Goal: Task Accomplishment & Management: Complete application form

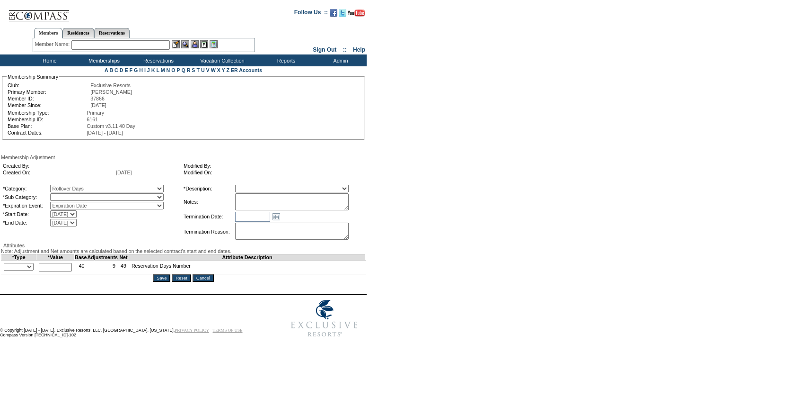
click at [87, 199] on select "Rollover Days" at bounding box center [107, 197] width 114 height 8
select select "782"
click at [70, 195] on select "Rollover Days" at bounding box center [107, 197] width 114 height 8
click at [277, 188] on select "Membership/Transfer Fee Adjustment Membership Fee Adjustment Add-On Fee Adjustm…" at bounding box center [292, 189] width 114 height 8
click at [253, 186] on select "Membership/Transfer Fee Adjustment Membership Fee Adjustment Add-On Fee Adjustm…" at bounding box center [292, 189] width 114 height 8
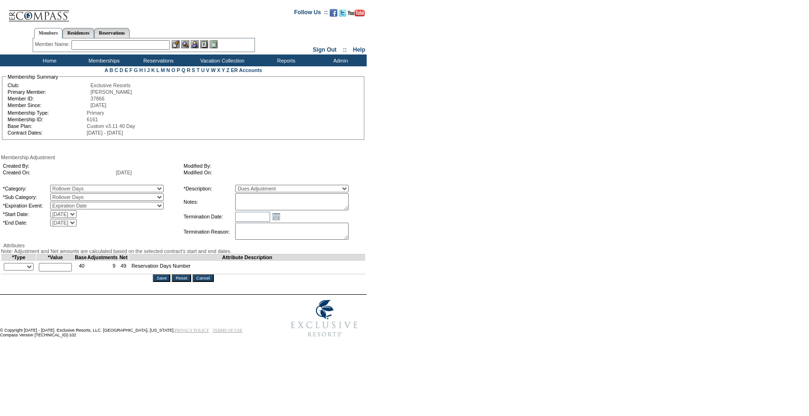
click at [278, 190] on select "Membership/Transfer Fee Adjustment Membership Fee Adjustment Add-On Fee Adjustm…" at bounding box center [292, 189] width 114 height 8
select select "275"
click at [253, 186] on select "Membership/Transfer Fee Adjustment Membership Fee Adjustment Add-On Fee Adjustm…" at bounding box center [292, 189] width 114 height 8
drag, startPoint x: 278, startPoint y: 190, endPoint x: 279, endPoint y: 201, distance: 11.4
click at [279, 201] on textarea at bounding box center [292, 201] width 114 height 17
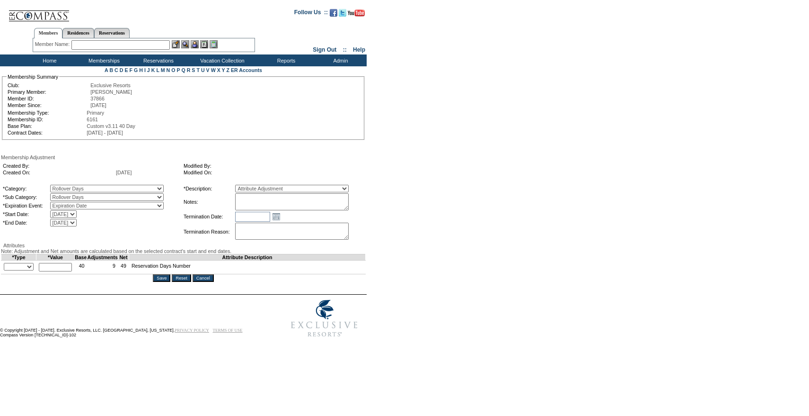
paste textarea "[PERSON_NAME] case [DATE] and [PERSON_NAME]/[PERSON_NAME] approval, rolling 6 d…"
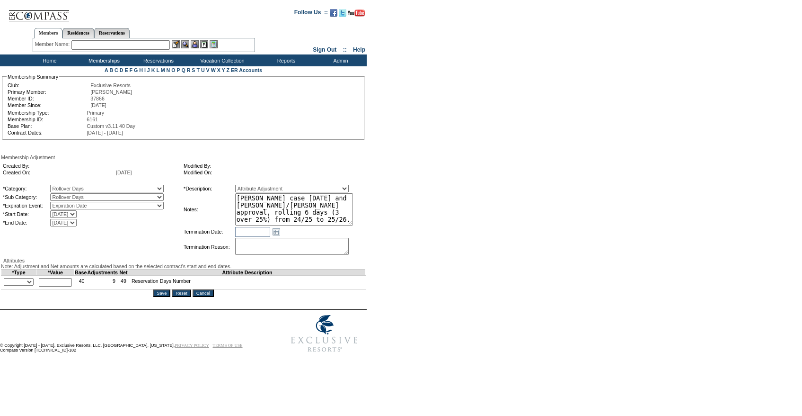
drag, startPoint x: 361, startPoint y: 211, endPoint x: 390, endPoint y: 262, distance: 58.8
click at [390, 262] on form "Follow Us ::" at bounding box center [399, 179] width 799 height 354
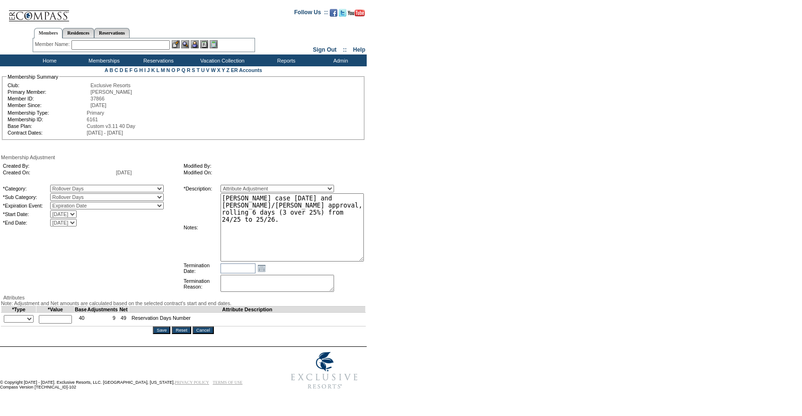
drag, startPoint x: 353, startPoint y: 216, endPoint x: 341, endPoint y: 208, distance: 14.2
click at [341, 208] on textarea "[PERSON_NAME] case [DATE] and [PERSON_NAME]/[PERSON_NAME] approval, rolling 6 d…" at bounding box center [292, 227] width 143 height 68
click at [300, 202] on textarea "Per [PERSON_NAME] case [DATE] and [PERSON_NAME]/[PERSON_NAME] approval, rolling…" at bounding box center [292, 227] width 143 height 68
click at [282, 202] on textarea "Per [PERSON_NAME] case [DATE] and [PERSON_NAME]/[PERSON_NAME] approval, rolling…" at bounding box center [292, 227] width 143 height 68
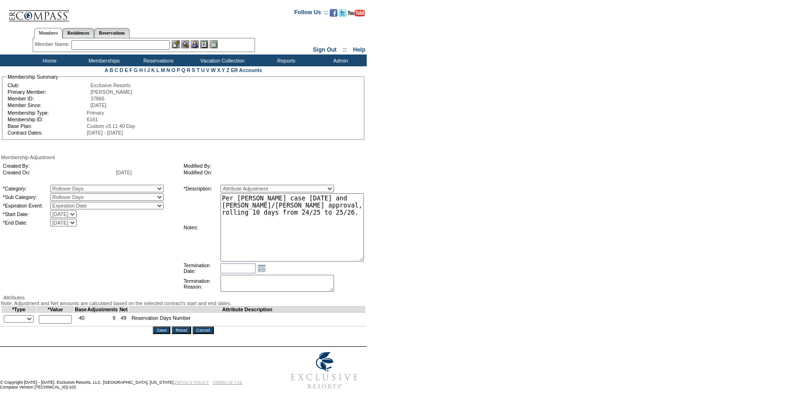
click at [489, 200] on form "Follow Us ::" at bounding box center [399, 197] width 799 height 391
click at [379, 241] on form "Follow Us ::" at bounding box center [399, 197] width 799 height 391
click at [357, 235] on textarea "Per [PERSON_NAME] case [DATE] and [PERSON_NAME]/[PERSON_NAME] approval, rolling…" at bounding box center [292, 227] width 143 height 68
type textarea "[PERSON_NAME] case [DATE] and [PERSON_NAME]/[PERSON_NAME] approval, rolling 10 …"
click at [436, 244] on form "Follow Us ::" at bounding box center [399, 197] width 799 height 391
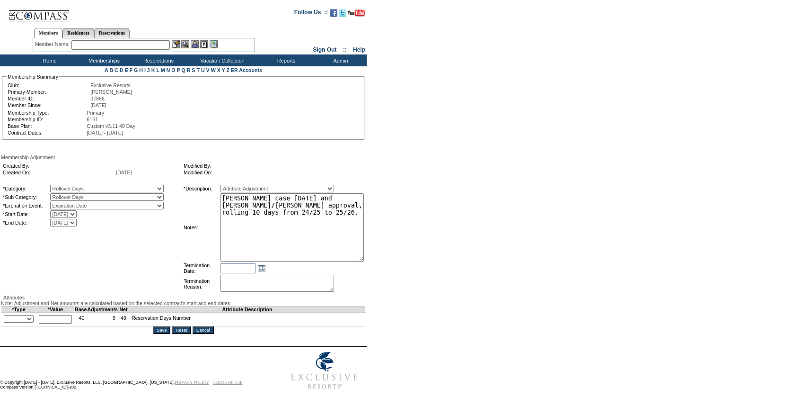
click at [33, 322] on select "+ - Override" at bounding box center [19, 319] width 30 height 8
click at [6, 322] on select "+ - Override" at bounding box center [19, 319] width 30 height 8
click at [29, 322] on select "+ - Override" at bounding box center [19, 319] width 30 height 8
select select "2"
click at [6, 322] on select "+ - Override" at bounding box center [19, 319] width 30 height 8
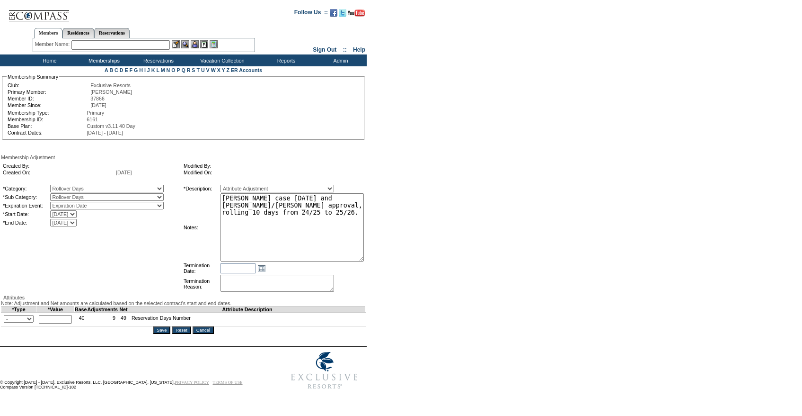
click at [64, 323] on input "text" at bounding box center [55, 319] width 33 height 9
type input "20"
click at [332, 247] on textarea "[PERSON_NAME] case [DATE] and [PERSON_NAME]/[PERSON_NAME] approval, rolling 10 …" at bounding box center [292, 227] width 143 height 68
type textarea "[PERSON_NAME] case [DATE] and [PERSON_NAME]/[PERSON_NAME] approval, rolling 10 …"
click at [441, 235] on form "Follow Us ::" at bounding box center [399, 197] width 799 height 391
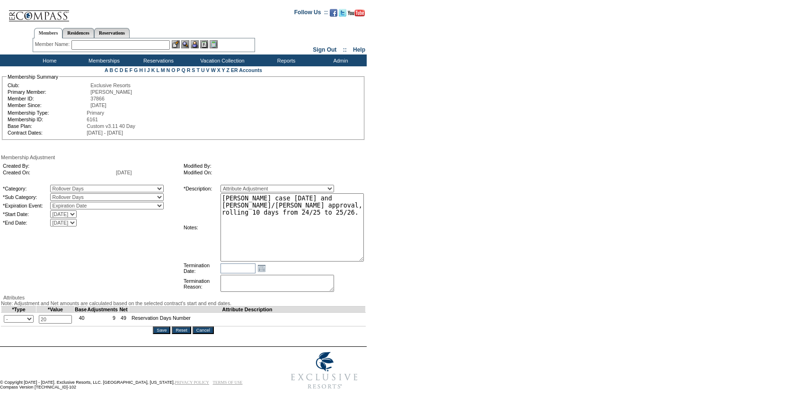
click at [343, 230] on textarea "[PERSON_NAME] case [DATE] and [PERSON_NAME]/[PERSON_NAME] approval, rolling 10 …" at bounding box center [292, 227] width 143 height 68
click at [163, 334] on input "Save" at bounding box center [162, 330] width 18 height 8
